Goal: Information Seeking & Learning: Learn about a topic

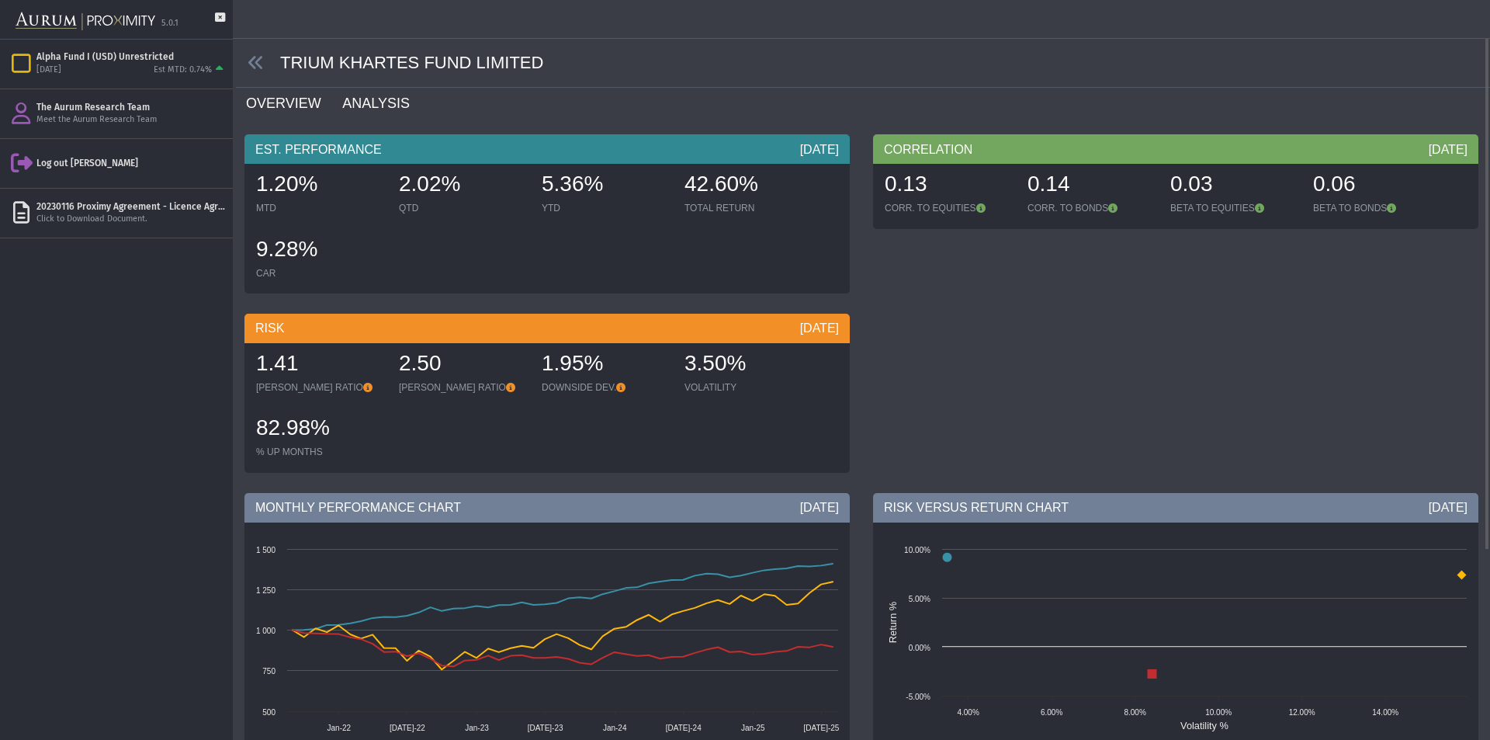
click at [376, 106] on link "ANALYSIS" at bounding box center [385, 103] width 88 height 31
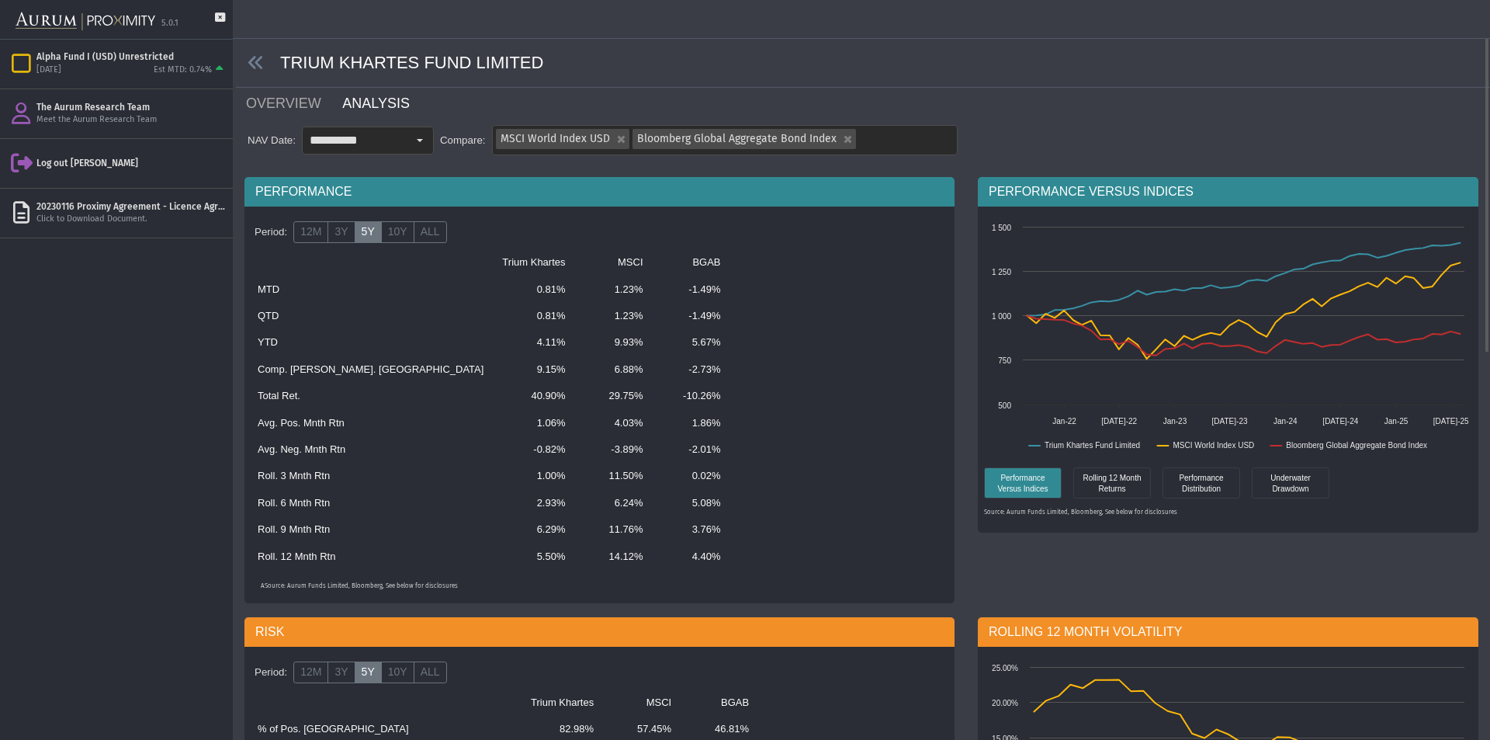
click at [244, 61] on span at bounding box center [258, 63] width 44 height 18
click at [252, 60] on icon at bounding box center [256, 62] width 17 height 17
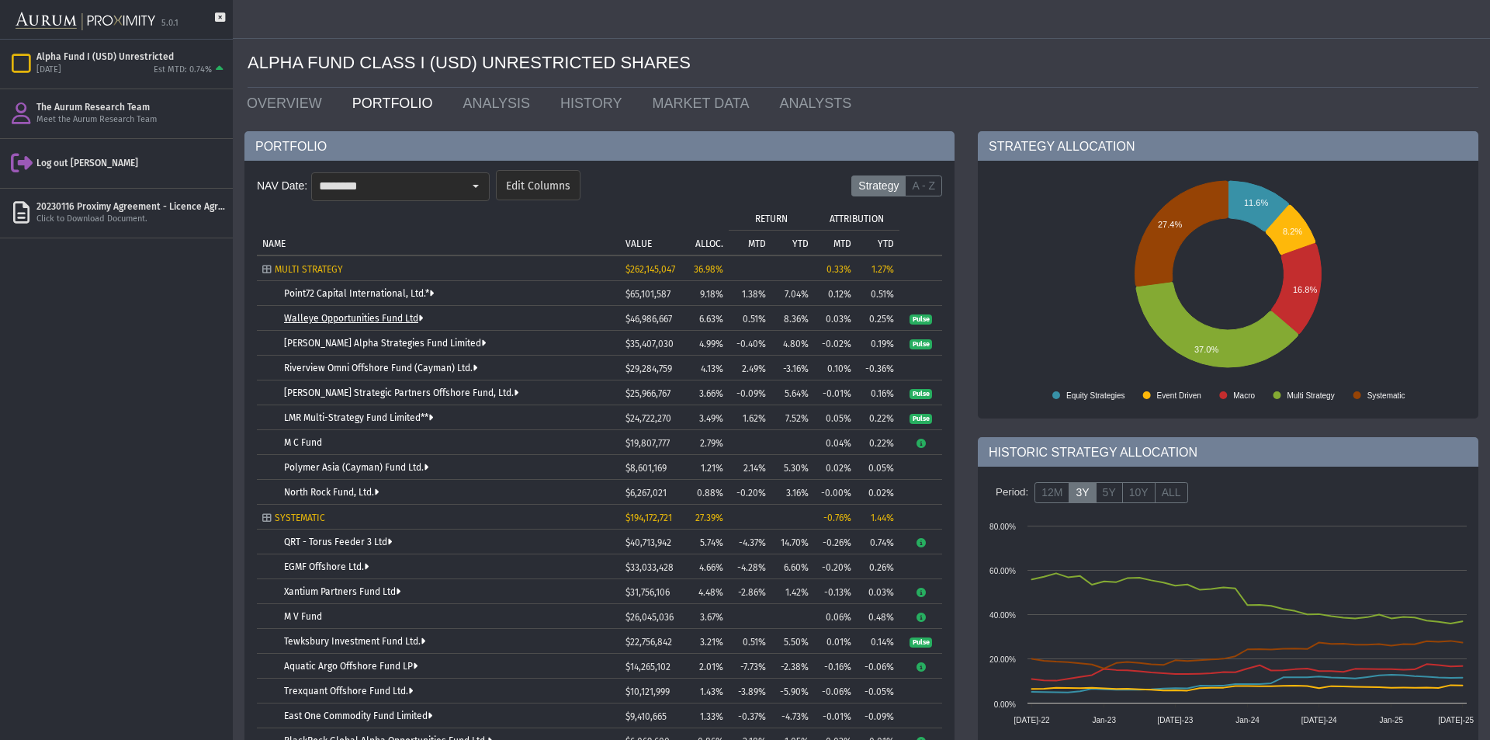
click at [361, 317] on link "Walleye Opportunities Fund Ltd" at bounding box center [353, 318] width 139 height 11
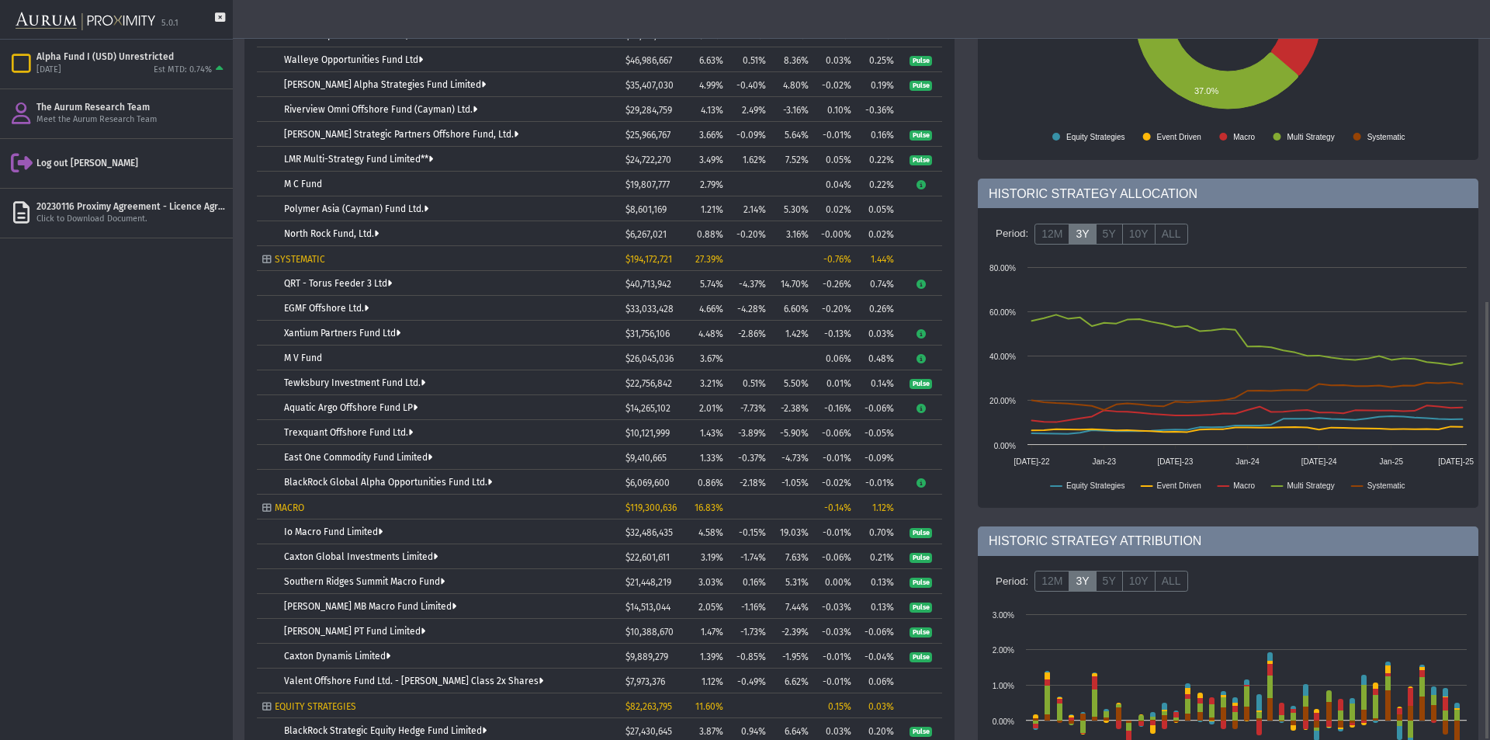
scroll to position [507, 0]
